Goal: Task Accomplishment & Management: Manage account settings

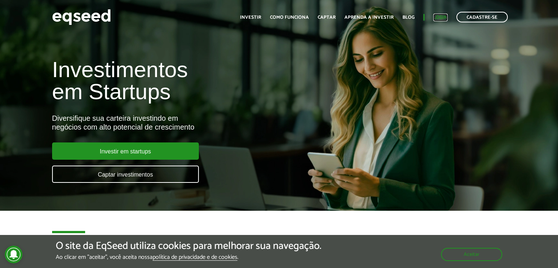
click at [440, 18] on link "Login" at bounding box center [440, 17] width 14 height 5
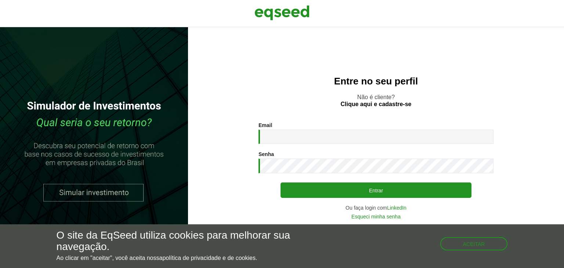
click at [293, 118] on div "Entre no seu perfil Não é cliente? Clique aqui e cadastre-se Email * Digite seu…" at bounding box center [376, 147] width 376 height 241
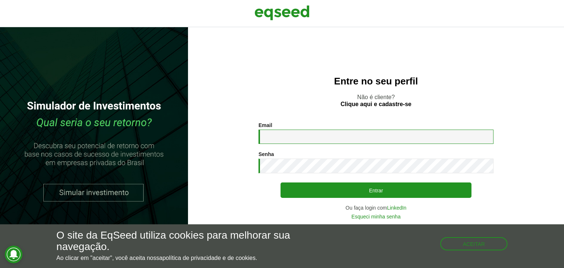
click at [281, 133] on input "Email *" at bounding box center [375, 137] width 235 height 14
type input "**********"
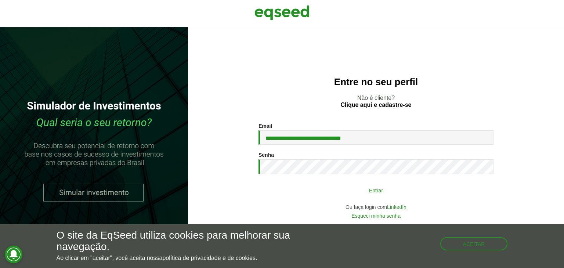
click at [353, 184] on button "Entrar" at bounding box center [375, 190] width 191 height 14
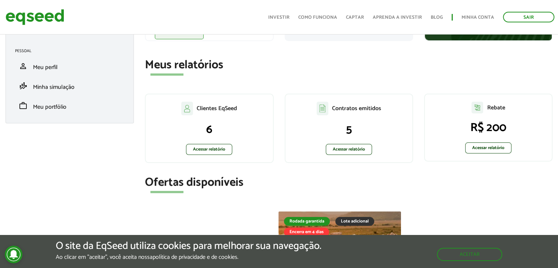
scroll to position [110, 0]
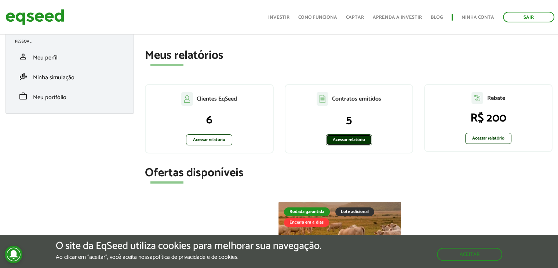
click at [340, 140] on link "Acessar relatório" at bounding box center [349, 139] width 46 height 11
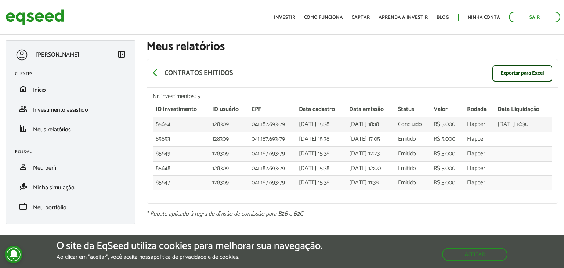
click at [240, 124] on td "128309" at bounding box center [228, 124] width 39 height 15
click at [30, 105] on link "group Investimento assistido" at bounding box center [70, 108] width 111 height 9
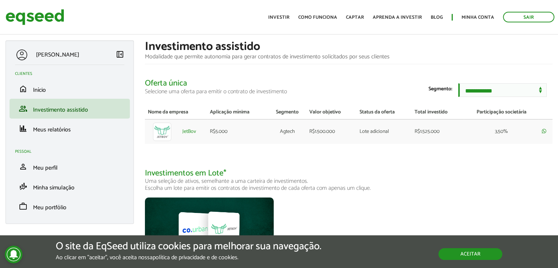
click at [465, 254] on button "Aceitar" at bounding box center [470, 254] width 64 height 12
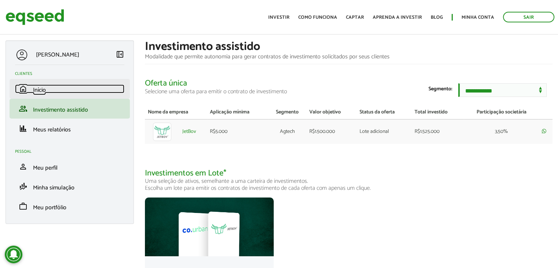
click at [26, 91] on span "home" at bounding box center [23, 88] width 9 height 9
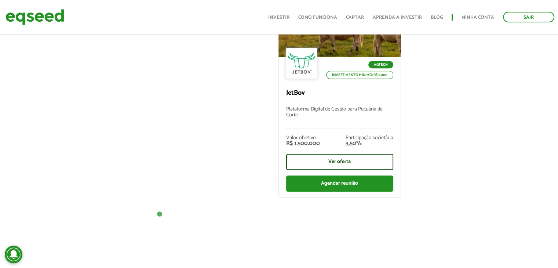
scroll to position [294, 0]
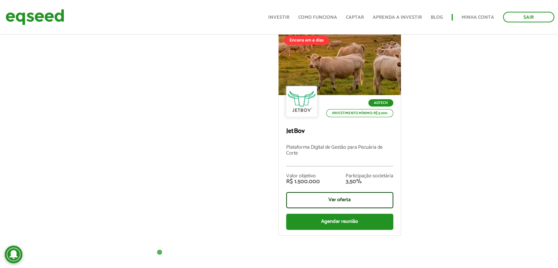
drag, startPoint x: 455, startPoint y: 134, endPoint x: 449, endPoint y: 143, distance: 11.0
click at [455, 134] on div "Rodada garantida Lote adicional Encerra em 4 dias Agtech Investimento mínimo: R…" at bounding box center [348, 128] width 419 height 217
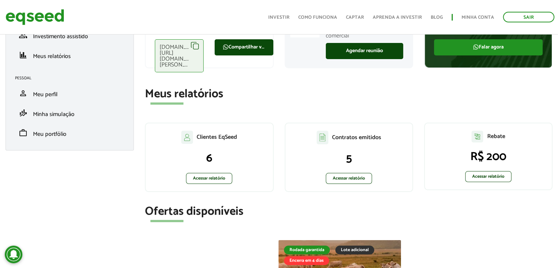
scroll to position [0, 0]
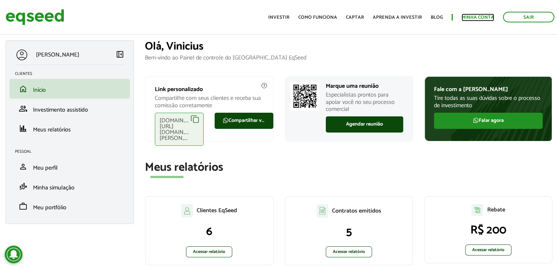
click at [488, 15] on link "Minha conta" at bounding box center [478, 17] width 33 height 5
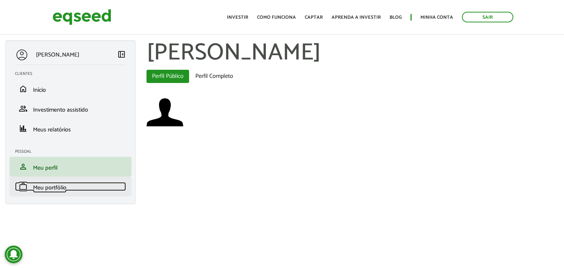
click at [54, 190] on span "Meu portfólio" at bounding box center [49, 188] width 33 height 10
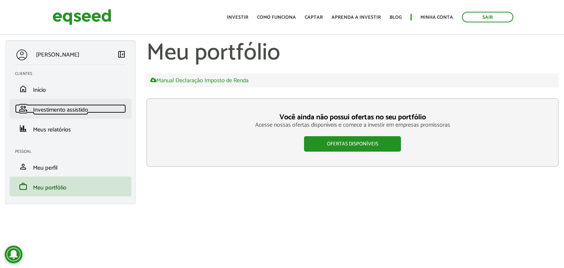
click at [63, 112] on span "Investimento assistido" at bounding box center [60, 110] width 55 height 10
